Goal: Check status: Check status

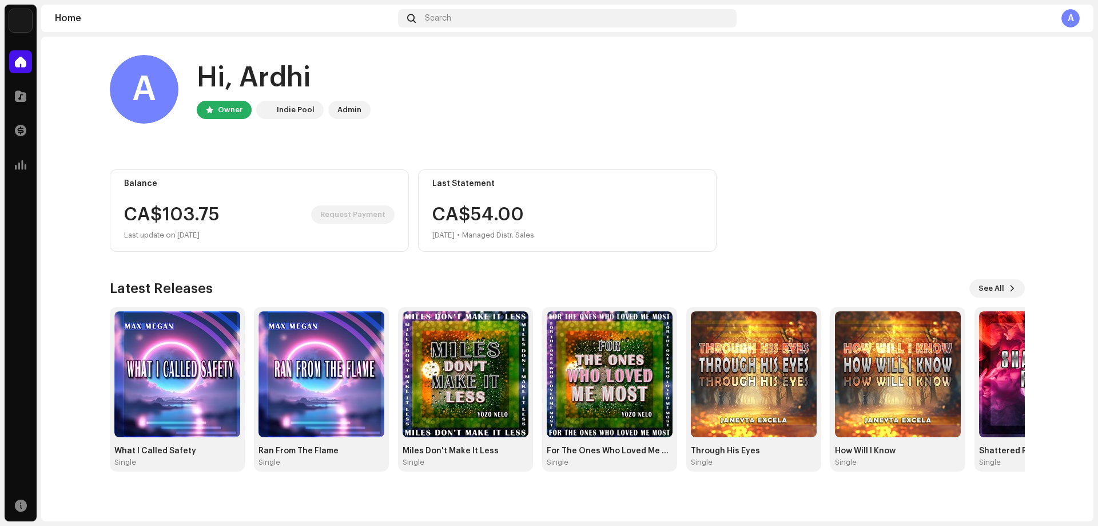
click at [88, 213] on home-home "A Hi, [PERSON_NAME] Owner Indie Pool Admin Balance CA$103.75 Request Payment La…" at bounding box center [567, 263] width 1052 height 453
click at [22, 137] on div at bounding box center [20, 130] width 23 height 23
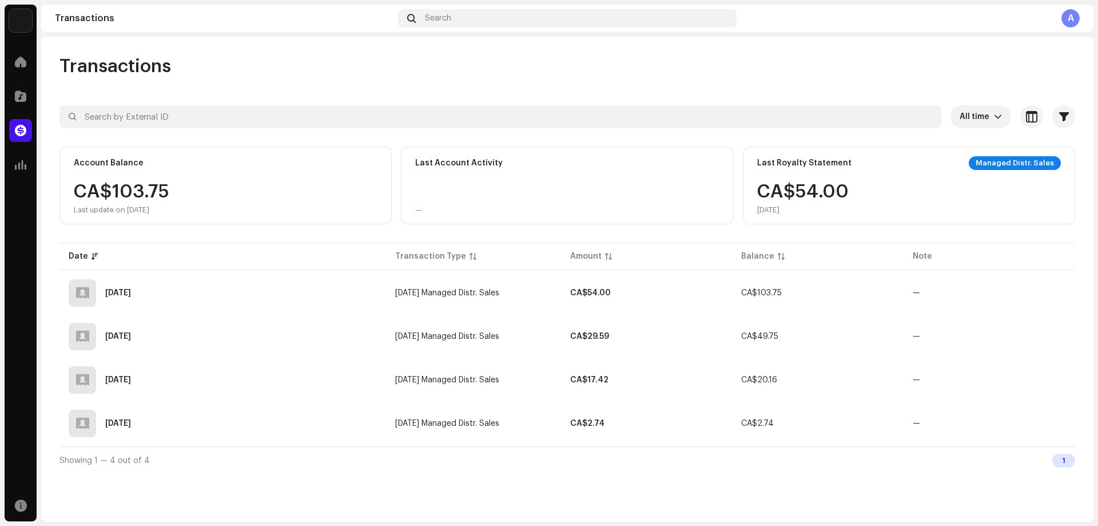
click at [366, 163] on div "Account Balance" at bounding box center [226, 163] width 304 height 14
click at [363, 166] on div "Account Balance" at bounding box center [226, 163] width 304 height 14
click at [19, 63] on span at bounding box center [20, 61] width 11 height 9
